Goal: Task Accomplishment & Management: Complete application form

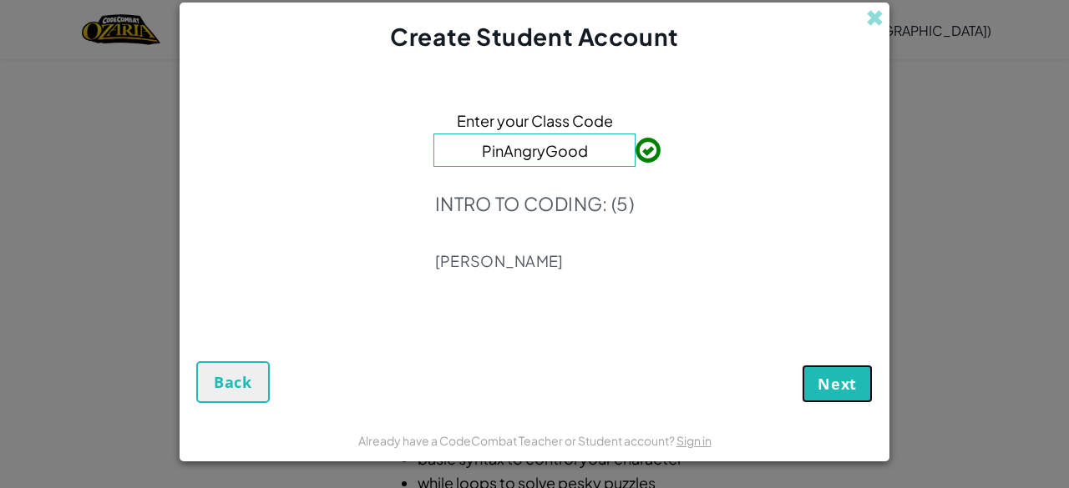
click at [838, 393] on span "Next" at bounding box center [836, 384] width 39 height 20
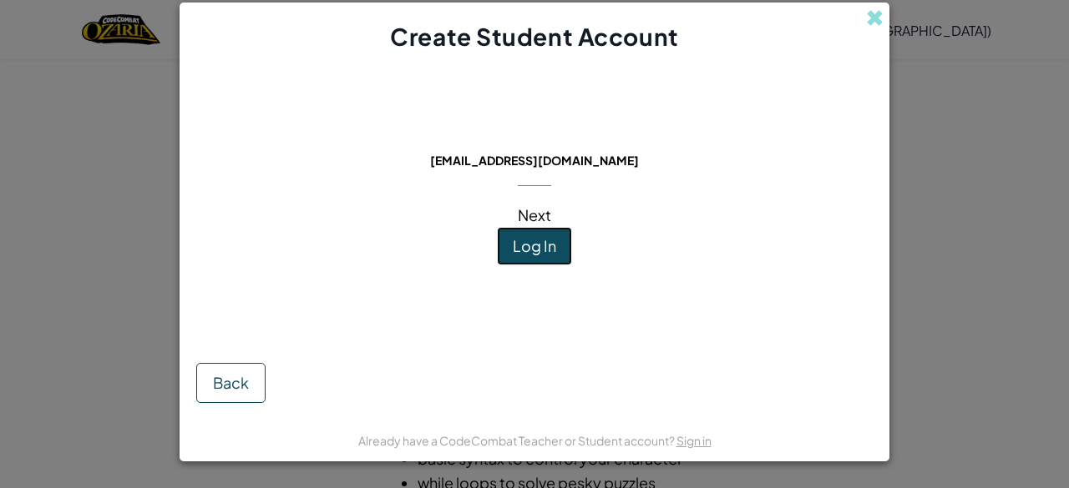
click at [521, 248] on span "Log In" at bounding box center [534, 245] width 43 height 19
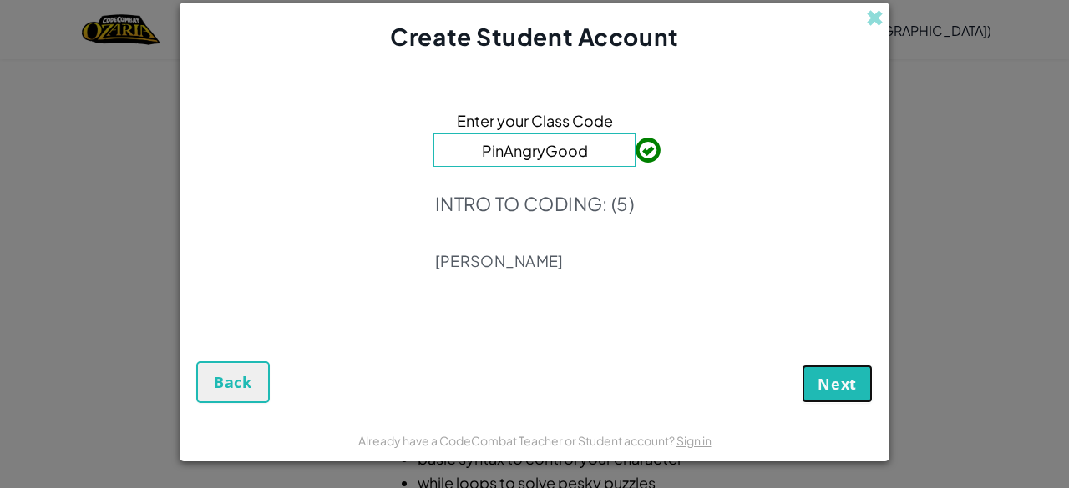
click at [838, 387] on span "Next" at bounding box center [836, 384] width 39 height 20
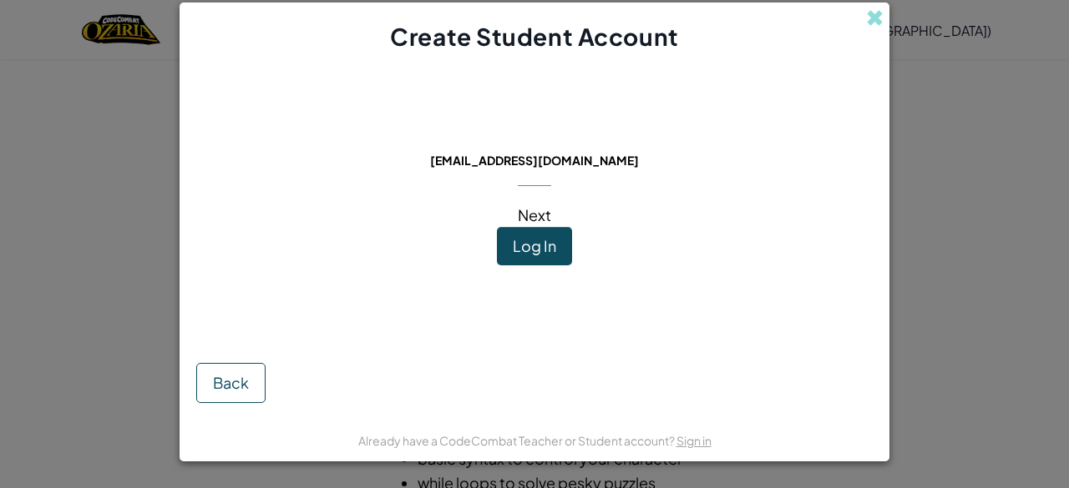
click at [541, 251] on span "Log In" at bounding box center [534, 245] width 43 height 19
